Goal: Task Accomplishment & Management: Manage account settings

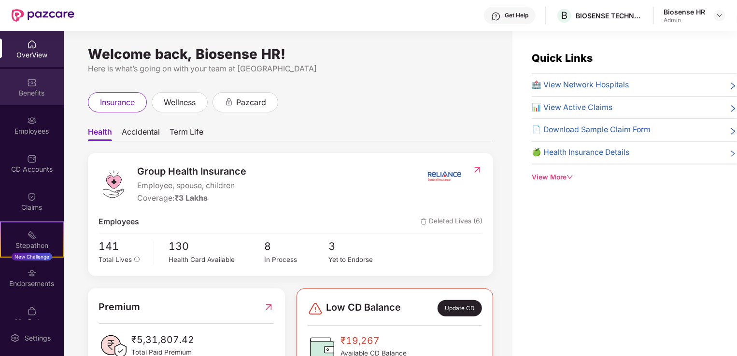
scroll to position [31, 0]
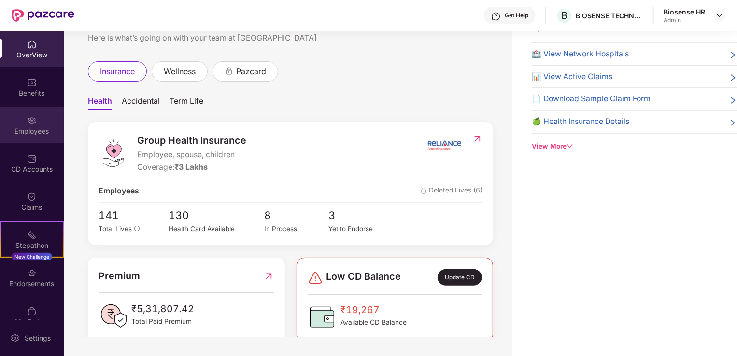
click at [21, 128] on div "Employees" at bounding box center [32, 131] width 64 height 10
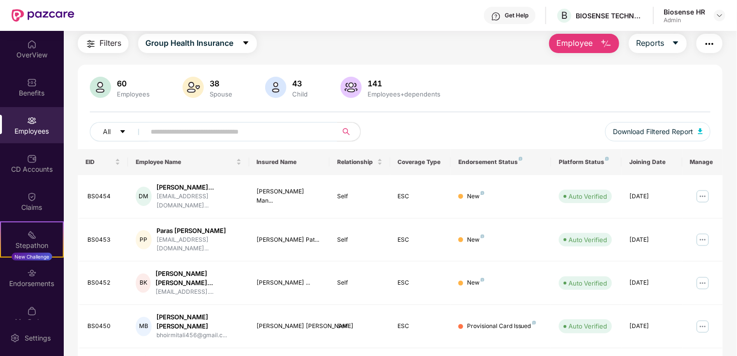
click at [201, 138] on input "text" at bounding box center [237, 132] width 173 height 14
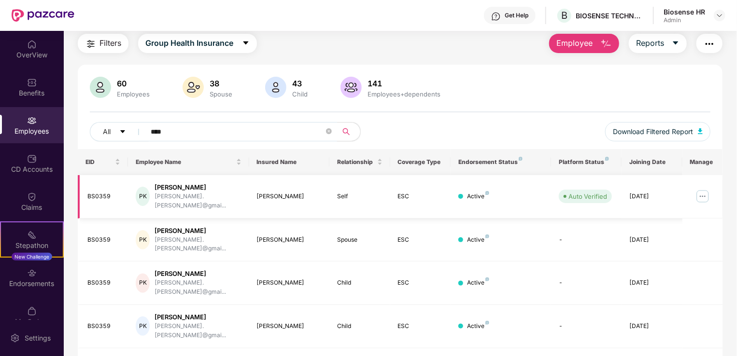
type input "****"
click at [698, 193] on img at bounding box center [702, 196] width 15 height 15
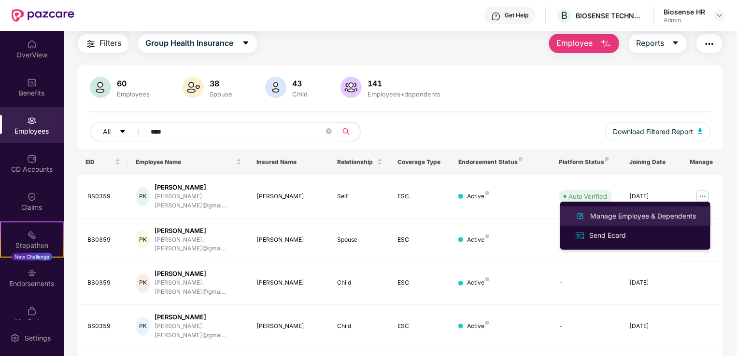
click at [620, 217] on div "Manage Employee & Dependents" at bounding box center [643, 216] width 110 height 11
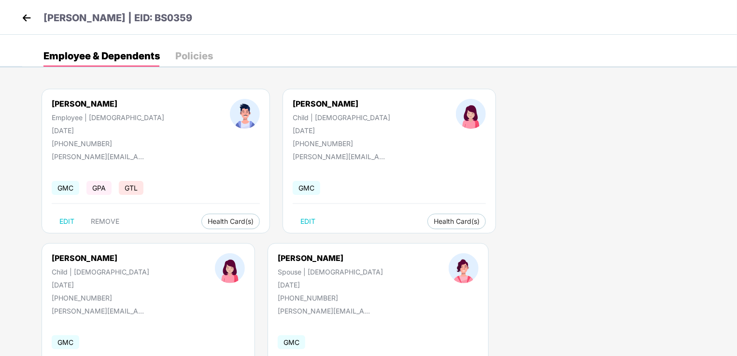
click at [20, 20] on img at bounding box center [26, 18] width 14 height 14
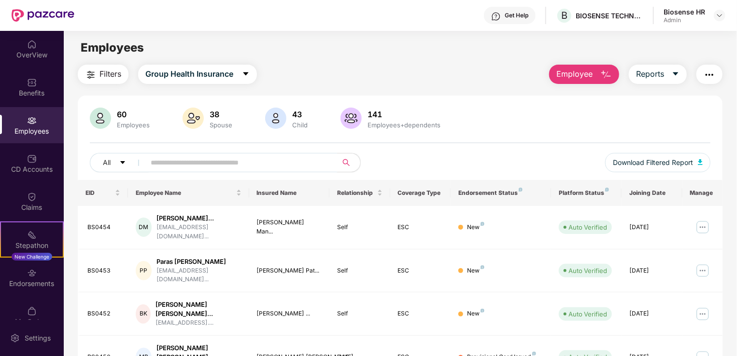
click at [175, 163] on input "text" at bounding box center [237, 162] width 173 height 14
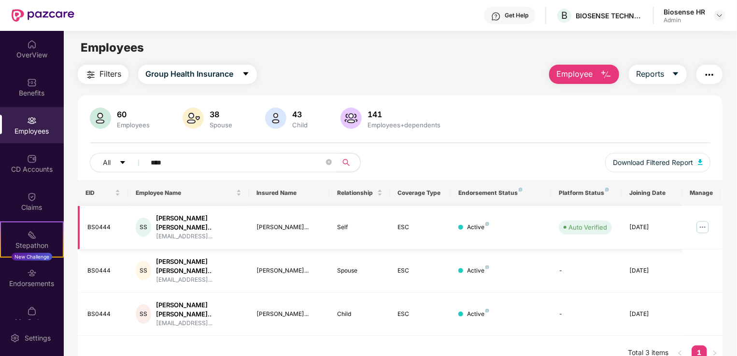
type input "****"
click at [701, 223] on img at bounding box center [702, 227] width 15 height 15
click at [705, 222] on img at bounding box center [702, 227] width 15 height 15
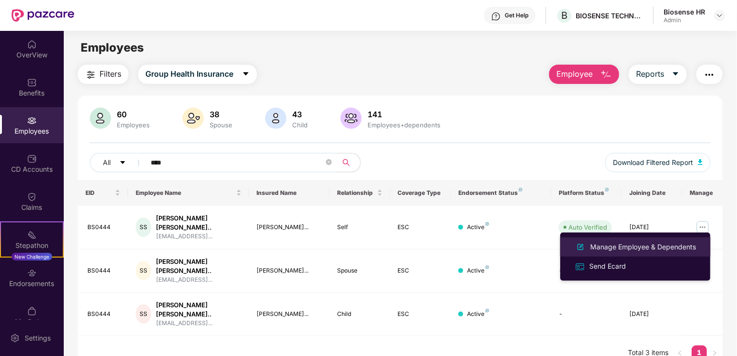
click at [655, 246] on div "Manage Employee & Dependents" at bounding box center [643, 247] width 110 height 11
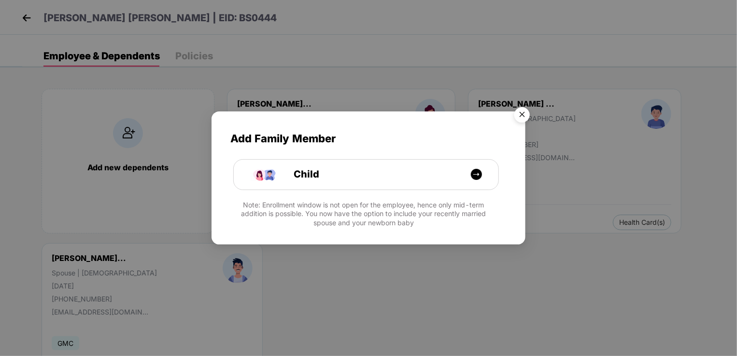
click at [526, 116] on img "Close" at bounding box center [521, 116] width 27 height 27
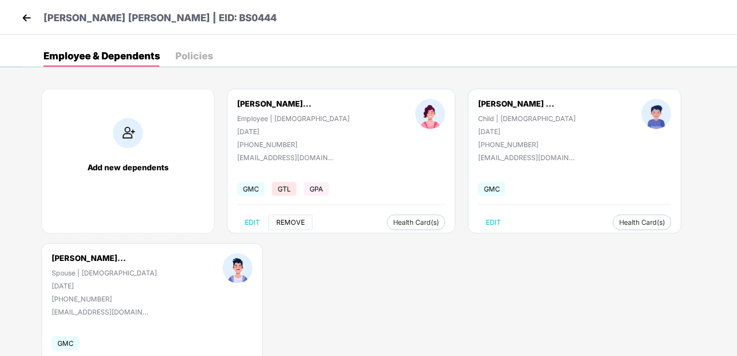
click at [288, 224] on span "REMOVE" at bounding box center [290, 223] width 28 height 8
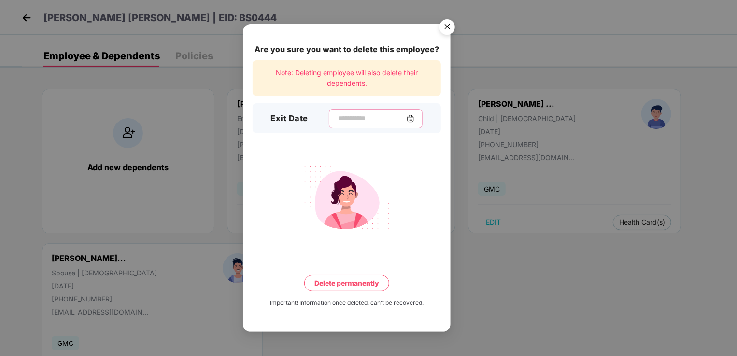
click at [380, 119] on input at bounding box center [372, 118] width 70 height 10
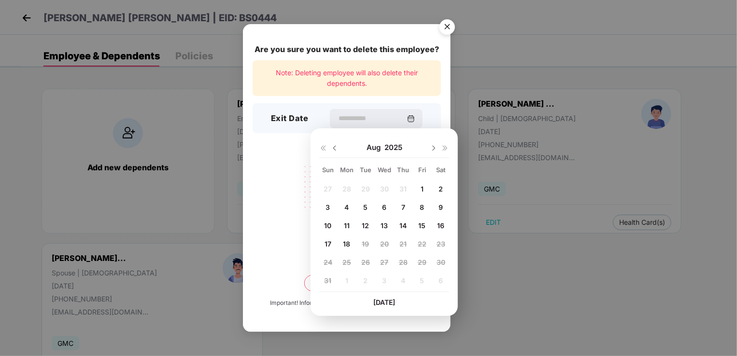
click at [348, 245] on span "18" at bounding box center [346, 244] width 7 height 8
type input "**********"
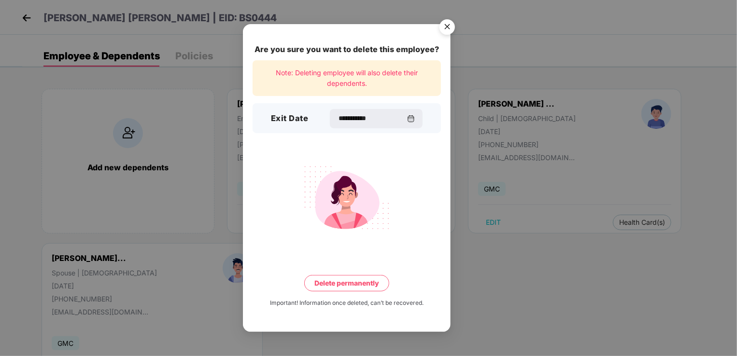
click at [448, 30] on img "Close" at bounding box center [446, 28] width 27 height 27
